Goal: Navigation & Orientation: Find specific page/section

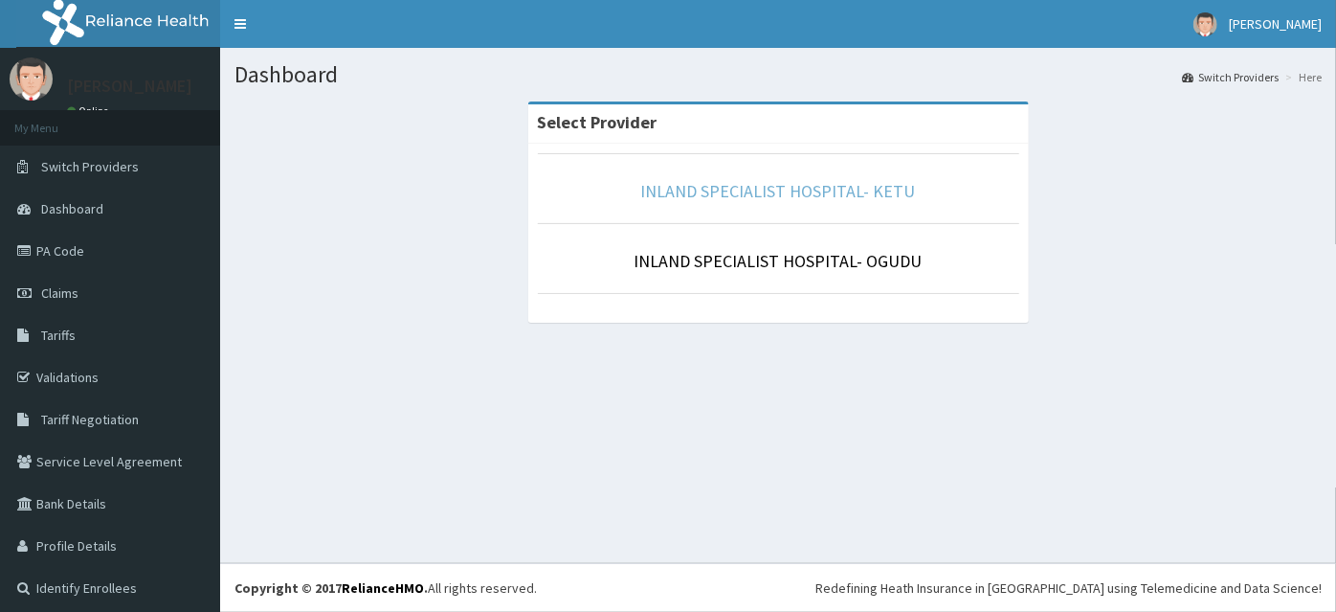
click at [767, 187] on link "INLAND SPECIALIST HOSPITAL- KETU" at bounding box center [778, 191] width 275 height 22
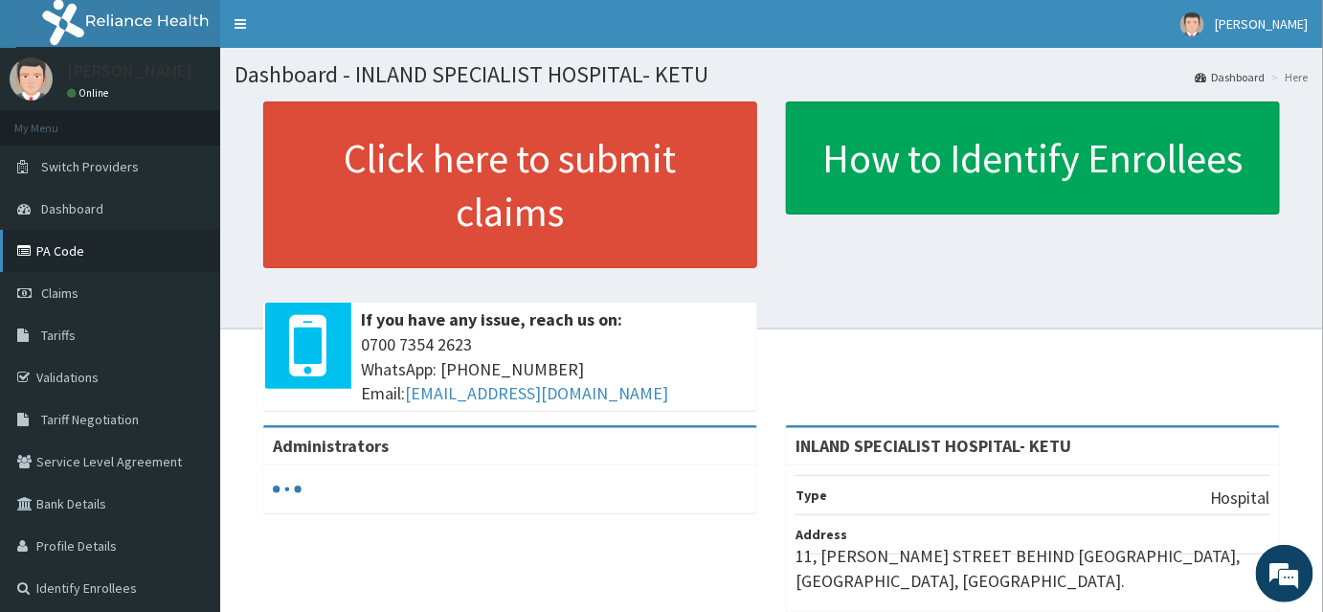
click at [104, 244] on link "PA Code" at bounding box center [110, 251] width 220 height 42
